Goal: Navigation & Orientation: Find specific page/section

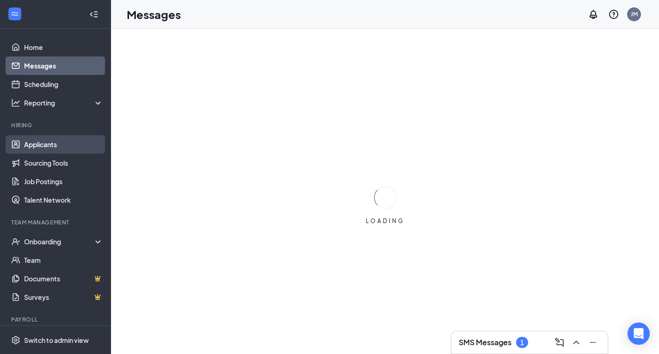
click at [40, 143] on link "Applicants" at bounding box center [63, 144] width 79 height 19
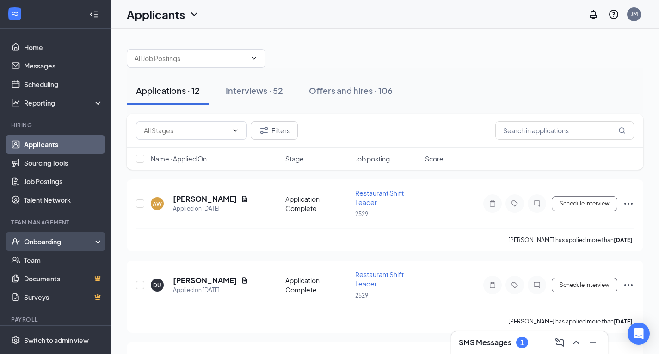
click at [47, 240] on div "Onboarding" at bounding box center [59, 241] width 71 height 9
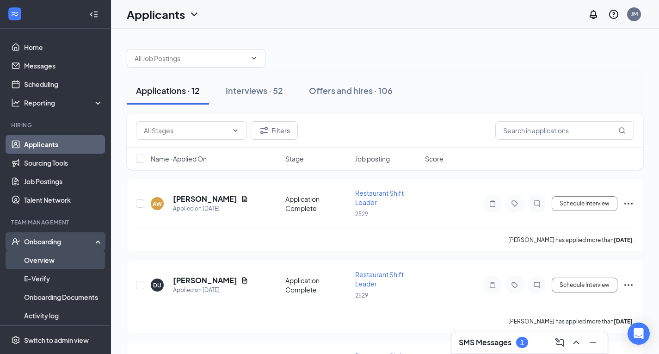
click at [45, 259] on link "Overview" at bounding box center [63, 260] width 79 height 19
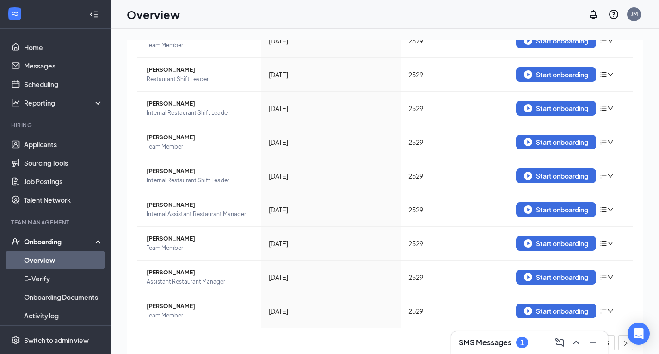
scroll to position [172, 0]
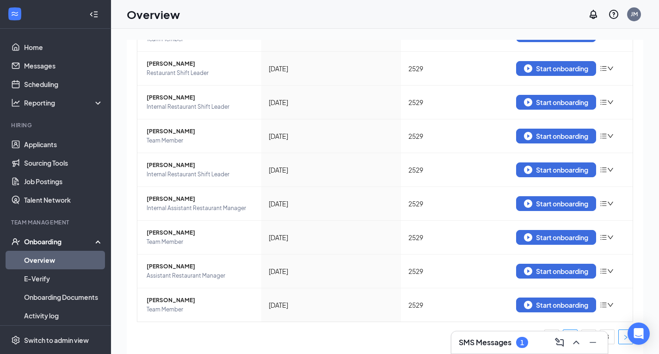
click at [624, 340] on button "button" at bounding box center [626, 336] width 15 height 15
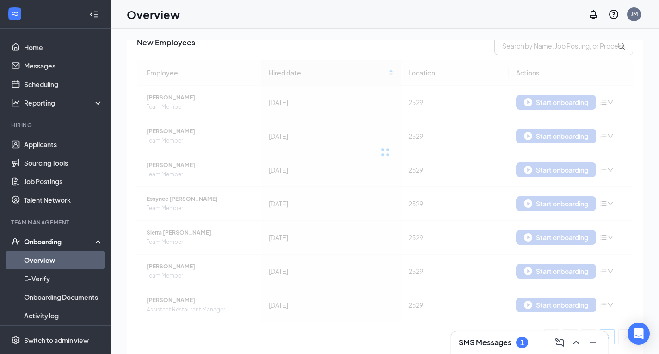
scroll to position [70, 0]
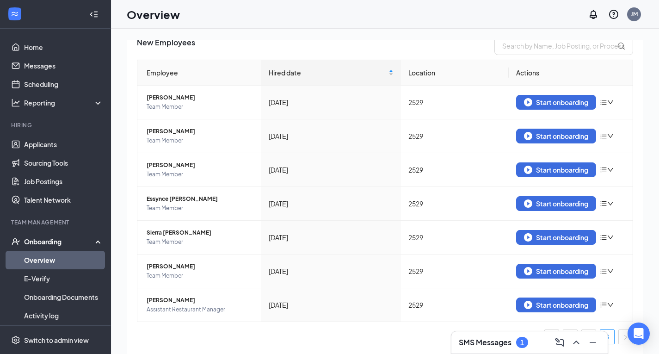
click at [645, 182] on div "27 New 0 In progress 33 Completed New Employees Employee Hired date Location Ac…" at bounding box center [385, 212] width 548 height 367
click at [582, 330] on link "2" at bounding box center [589, 337] width 14 height 14
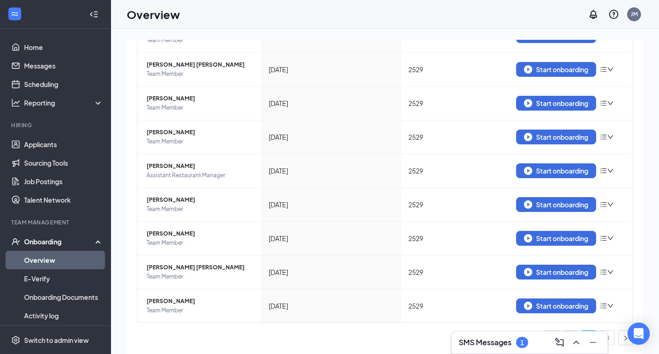
scroll to position [172, 0]
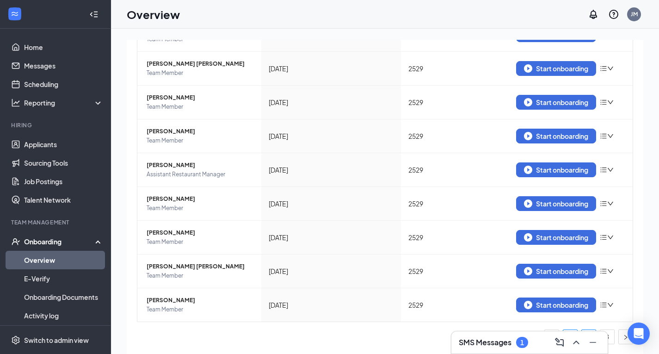
click at [565, 330] on link "1" at bounding box center [571, 337] width 14 height 14
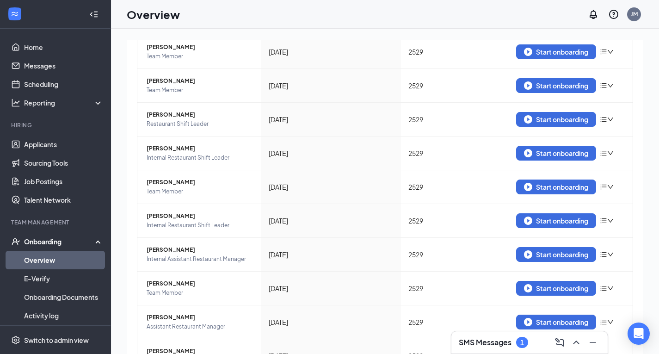
scroll to position [172, 0]
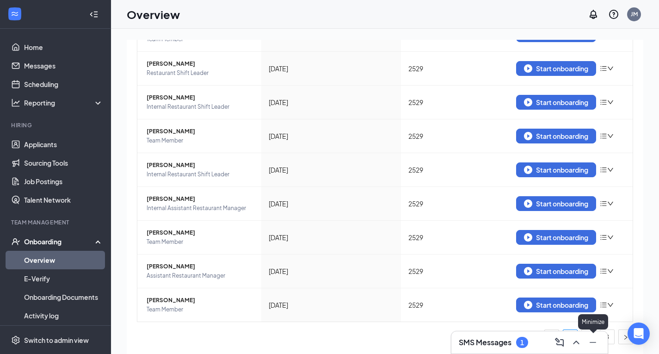
click at [593, 340] on icon "Minimize" at bounding box center [593, 342] width 11 height 11
click at [582, 336] on link "2" at bounding box center [589, 337] width 14 height 14
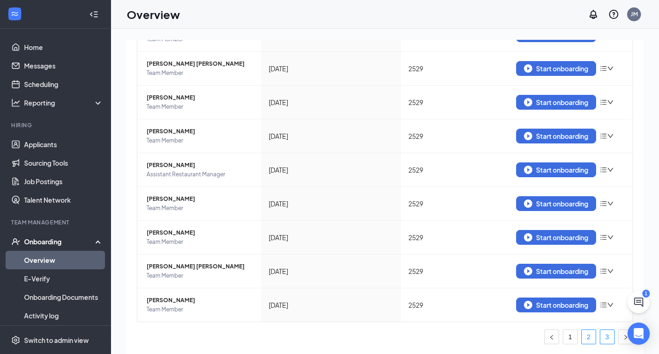
click at [605, 336] on link "3" at bounding box center [608, 337] width 14 height 14
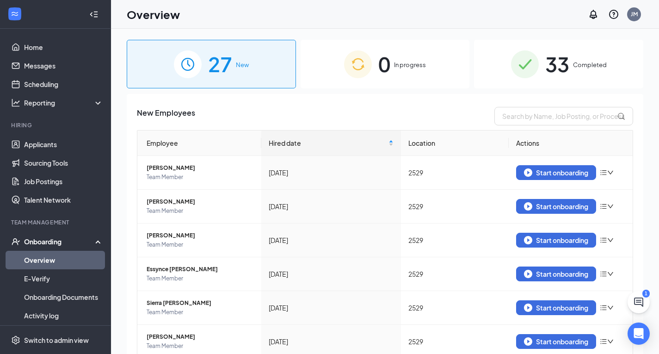
scroll to position [70, 0]
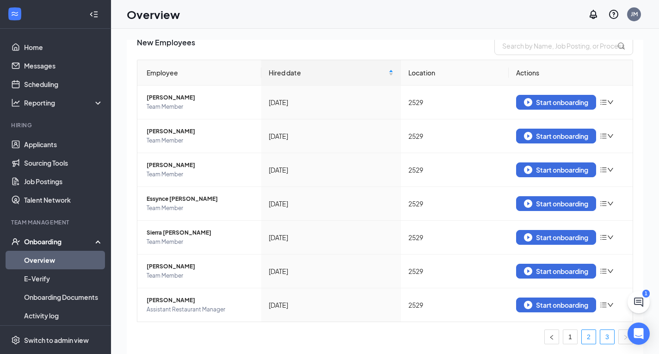
click at [582, 339] on link "2" at bounding box center [589, 337] width 14 height 14
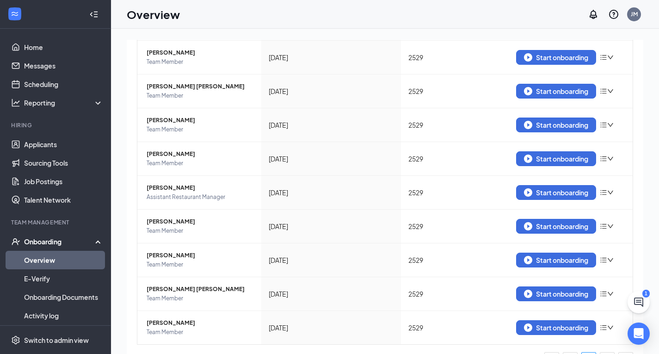
scroll to position [172, 0]
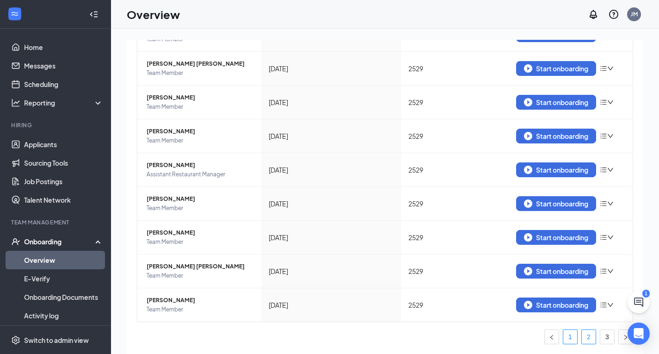
click at [564, 338] on link "1" at bounding box center [571, 337] width 14 height 14
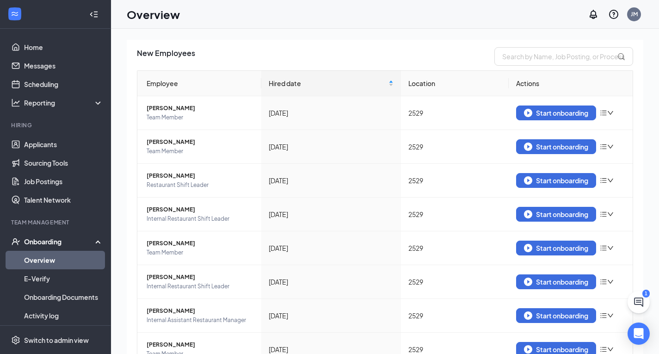
scroll to position [172, 0]
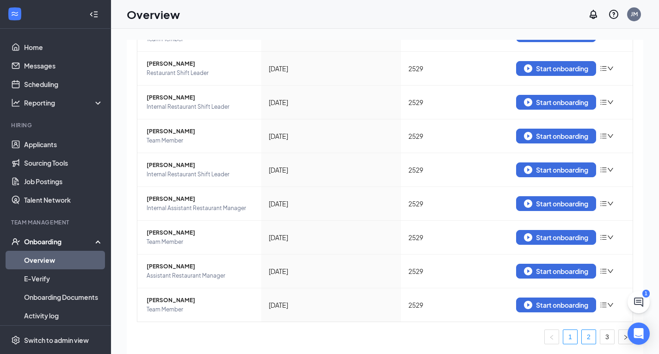
click at [585, 339] on link "2" at bounding box center [589, 337] width 14 height 14
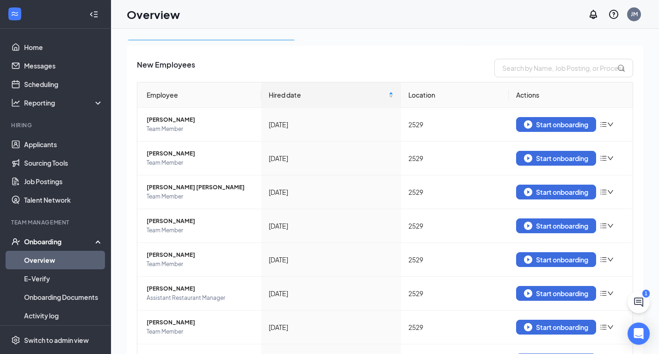
scroll to position [172, 0]
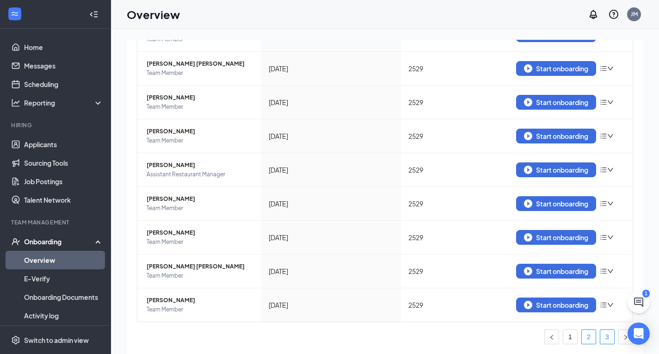
click at [601, 341] on link "3" at bounding box center [608, 337] width 14 height 14
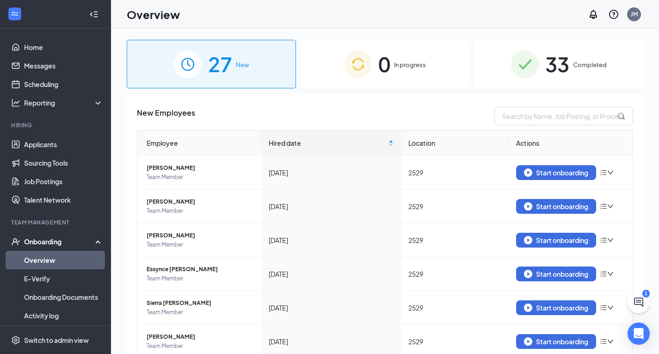
scroll to position [70, 0]
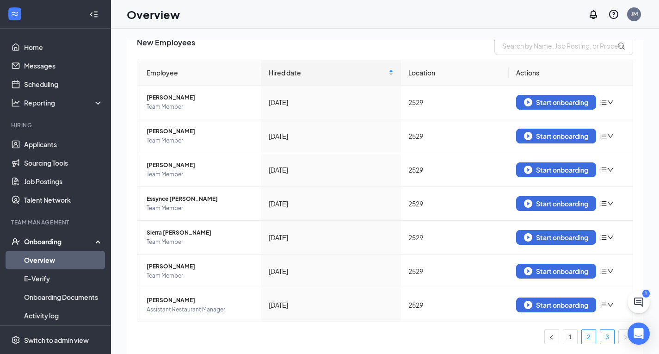
click at [582, 340] on link "2" at bounding box center [589, 337] width 14 height 14
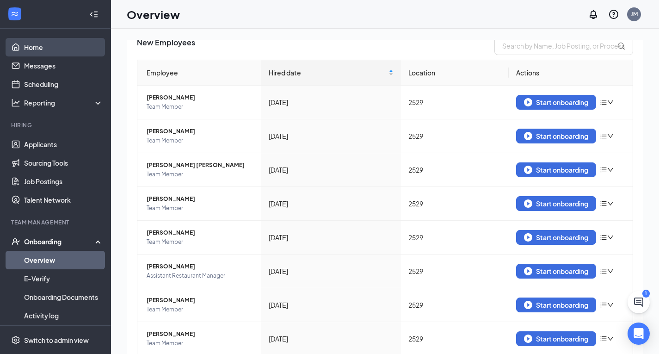
click at [43, 42] on link "Home" at bounding box center [63, 47] width 79 height 19
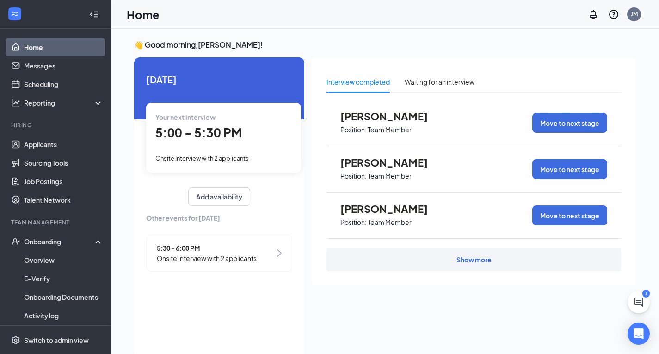
click at [343, 266] on div "Show more" at bounding box center [474, 259] width 295 height 23
